Goal: Task Accomplishment & Management: Manage account settings

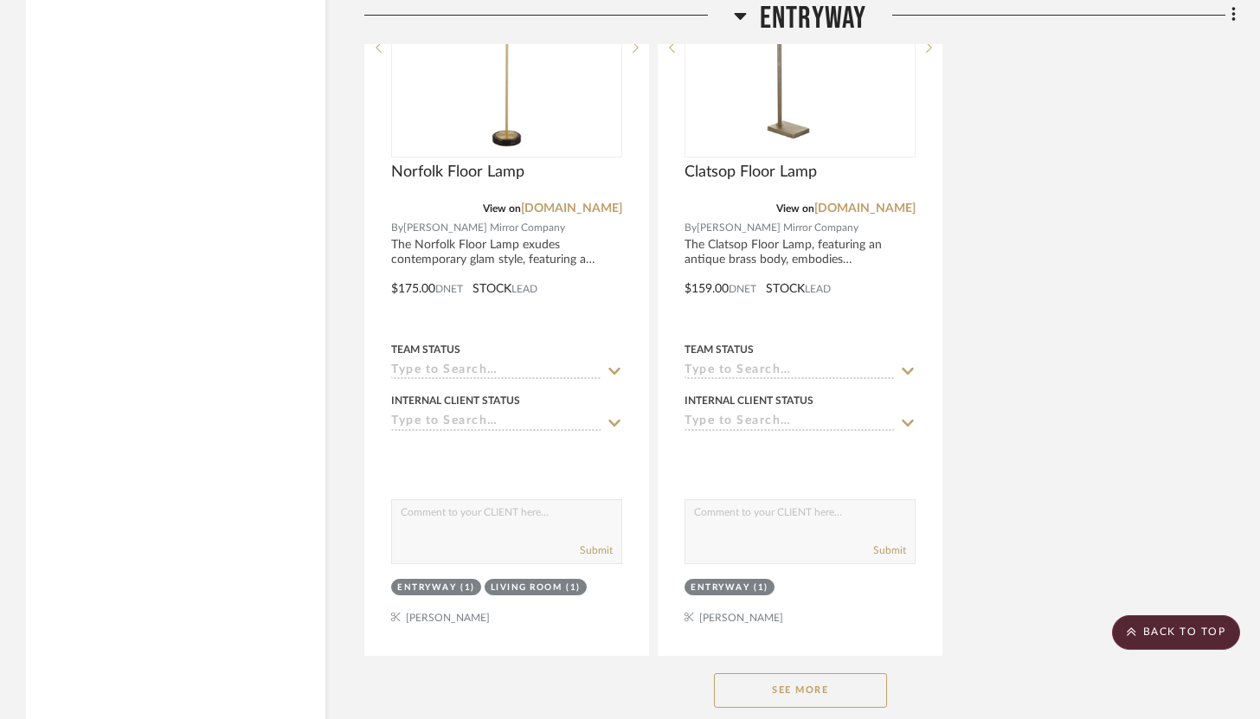
scroll to position [3371, 0]
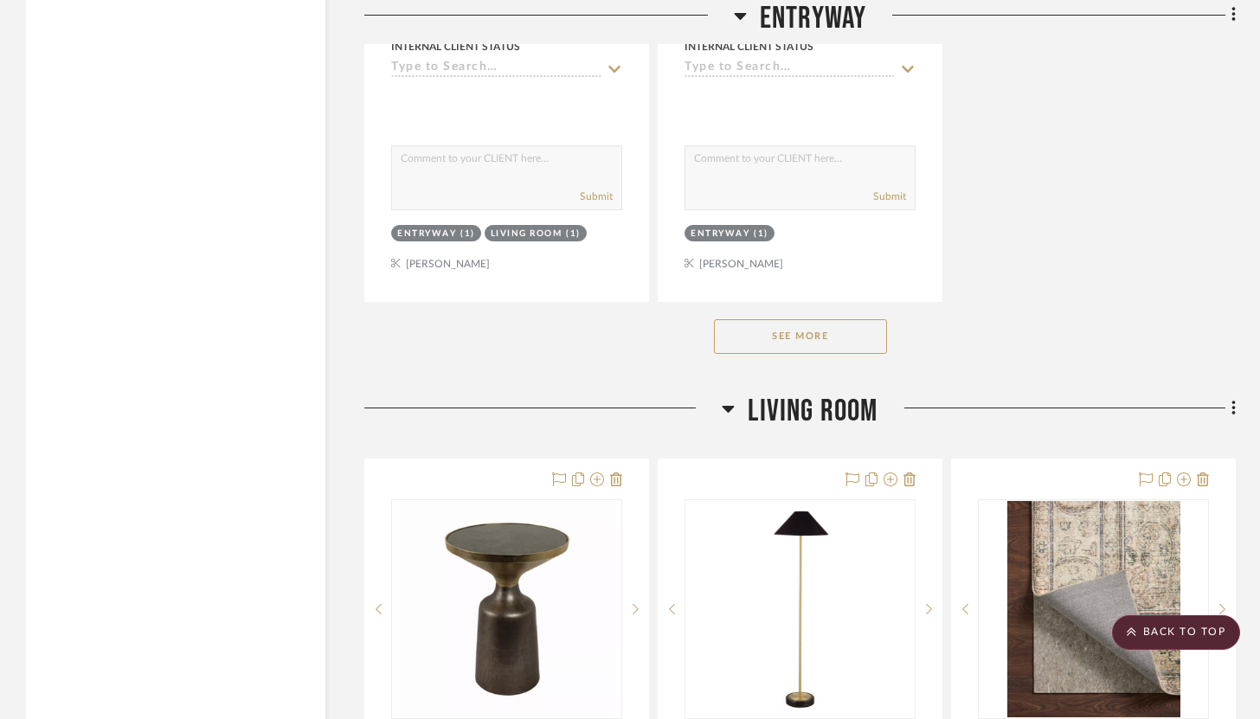
click at [768, 332] on button "See More" at bounding box center [800, 336] width 173 height 35
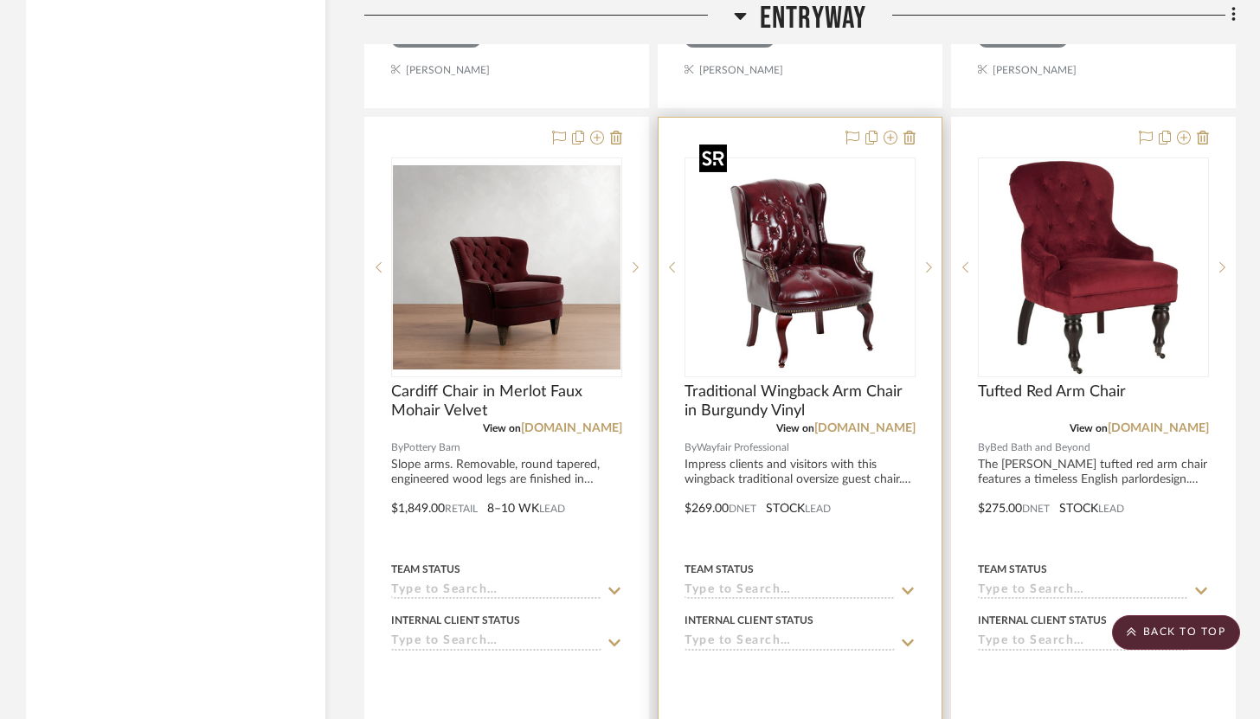
scroll to position [5843, 0]
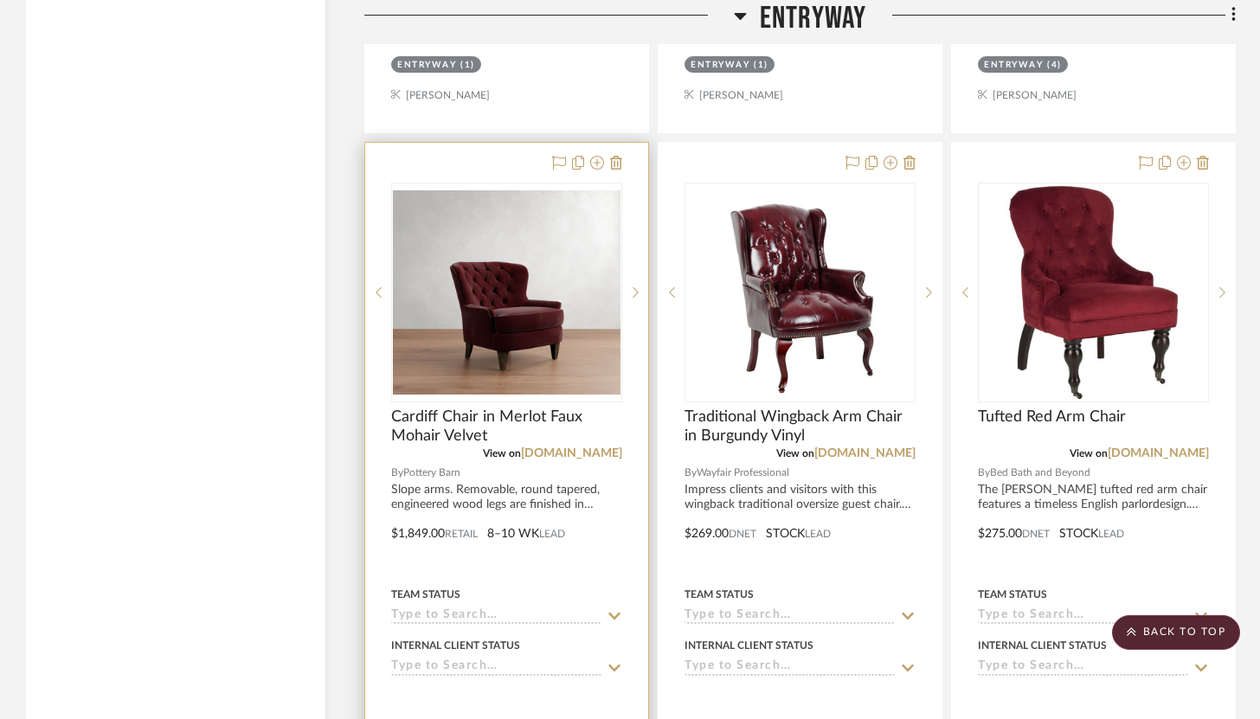
click at [518, 144] on div at bounding box center [506, 521] width 283 height 757
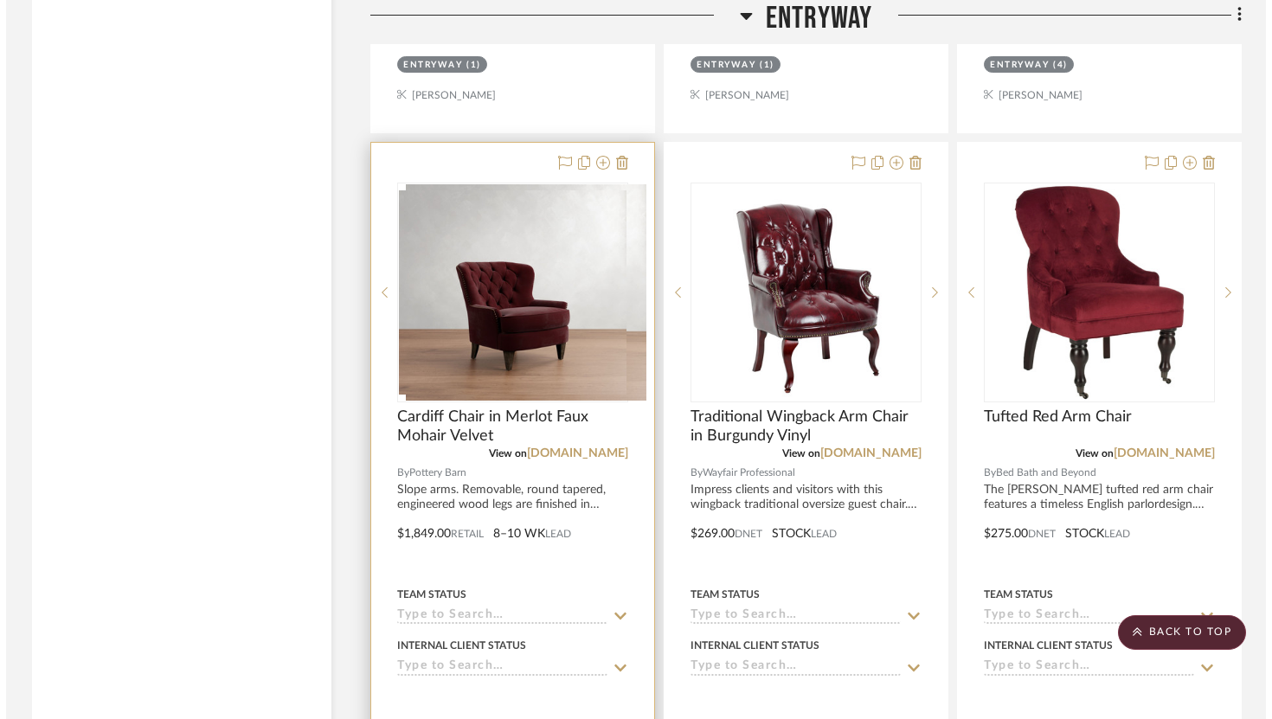
scroll to position [0, 0]
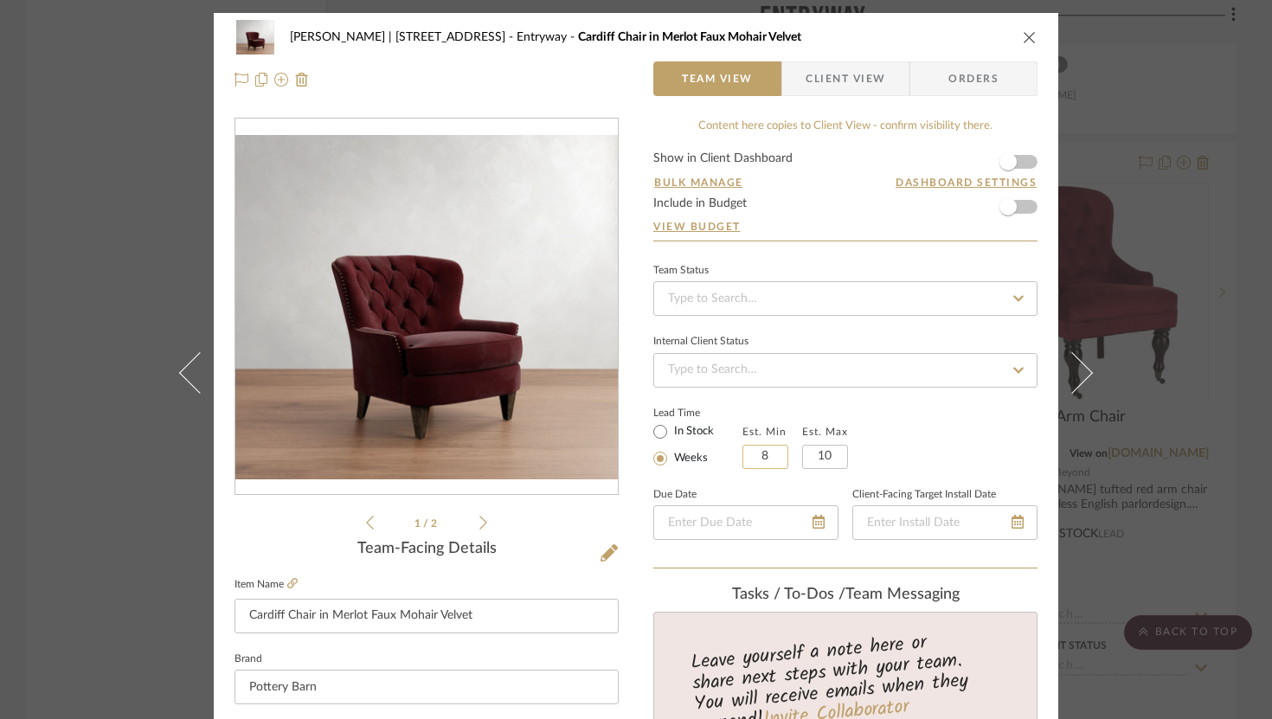
click at [760, 454] on input "8" at bounding box center [766, 457] width 46 height 24
type input "6"
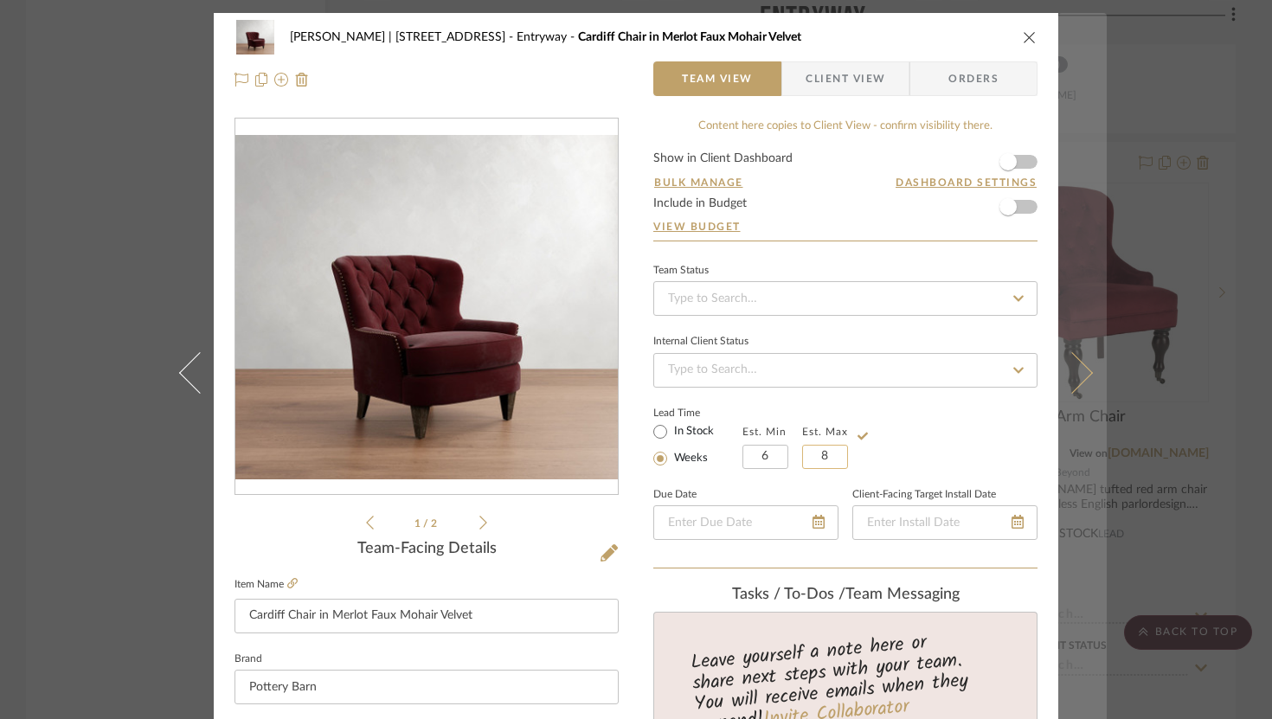
type input "8"
click at [1068, 380] on icon at bounding box center [1073, 372] width 42 height 42
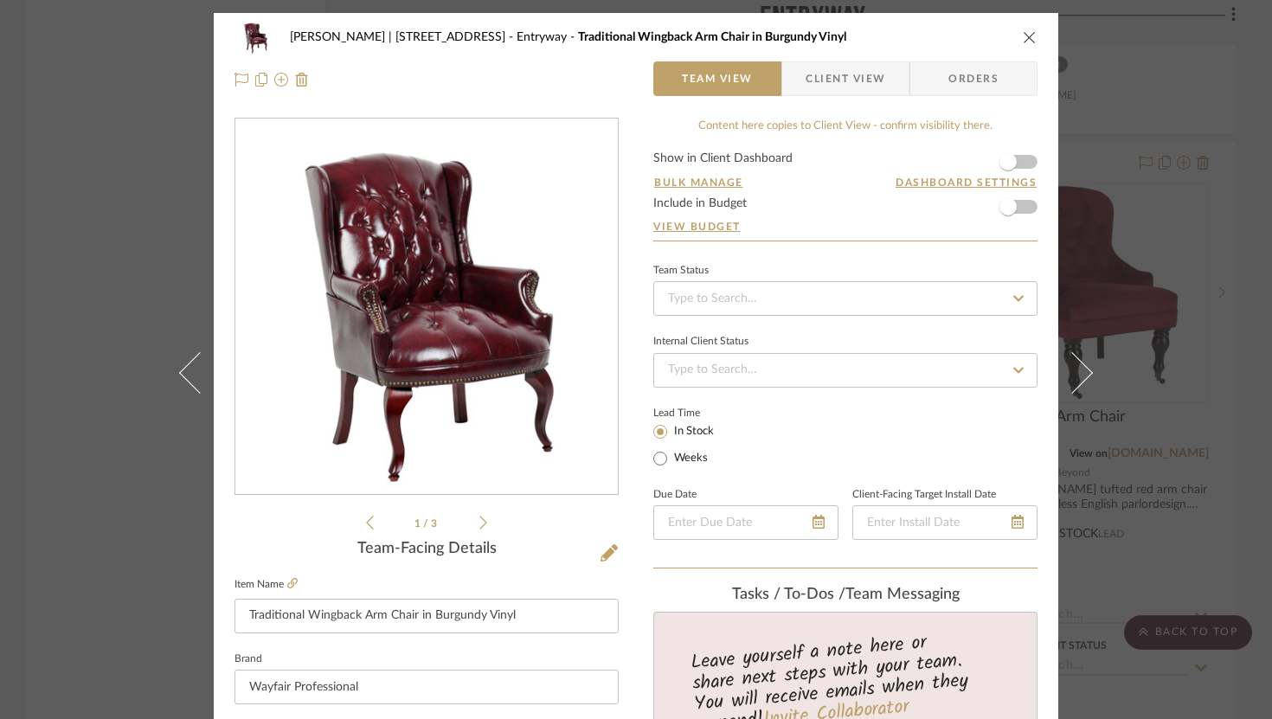
click at [1023, 39] on icon "close" at bounding box center [1030, 37] width 14 height 14
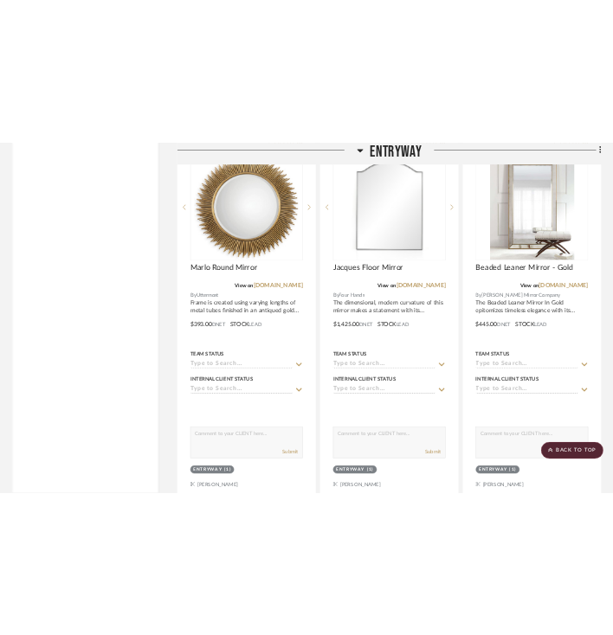
scroll to position [4368, 0]
